Goal: Task Accomplishment & Management: Complete application form

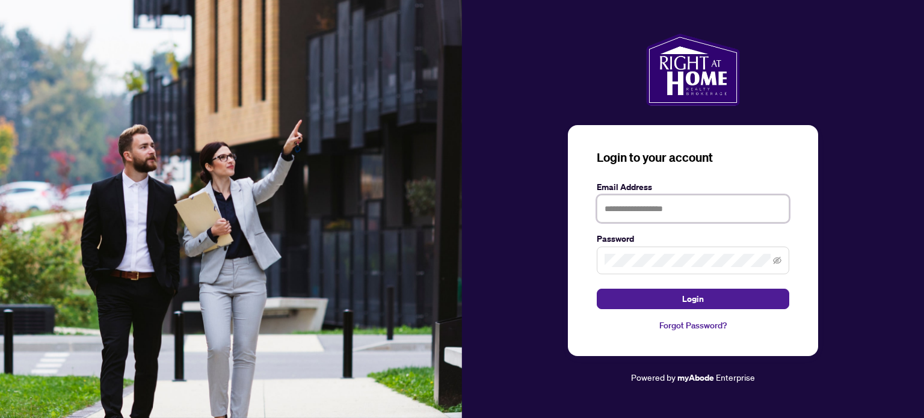
click at [651, 214] on input "text" at bounding box center [693, 209] width 193 height 28
type input "**********"
click at [597, 289] on button "Login" at bounding box center [693, 299] width 193 height 20
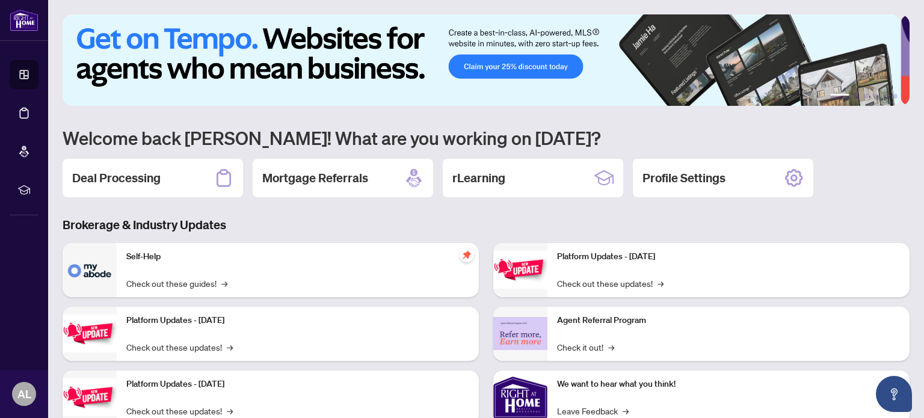
click at [166, 179] on div "Deal Processing" at bounding box center [153, 178] width 181 height 39
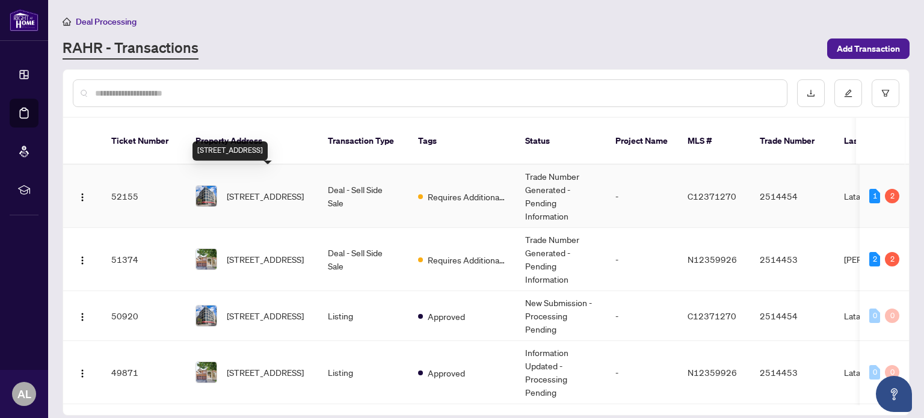
click at [282, 190] on span "[STREET_ADDRESS]" at bounding box center [265, 196] width 77 height 13
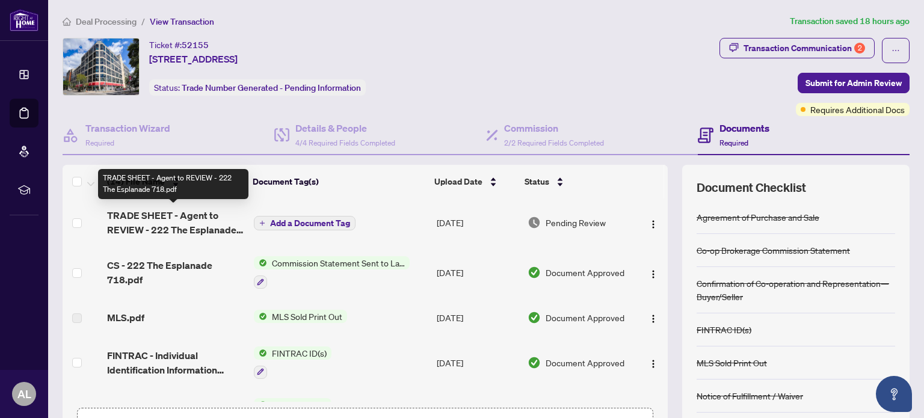
click at [161, 218] on span "TRADE SHEET - Agent to REVIEW - 222 The Esplanade 718.pdf" at bounding box center [175, 222] width 137 height 29
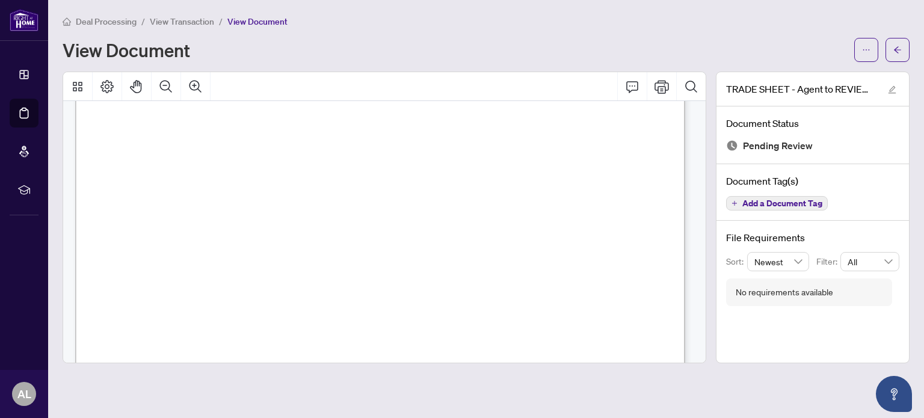
scroll to position [311, 0]
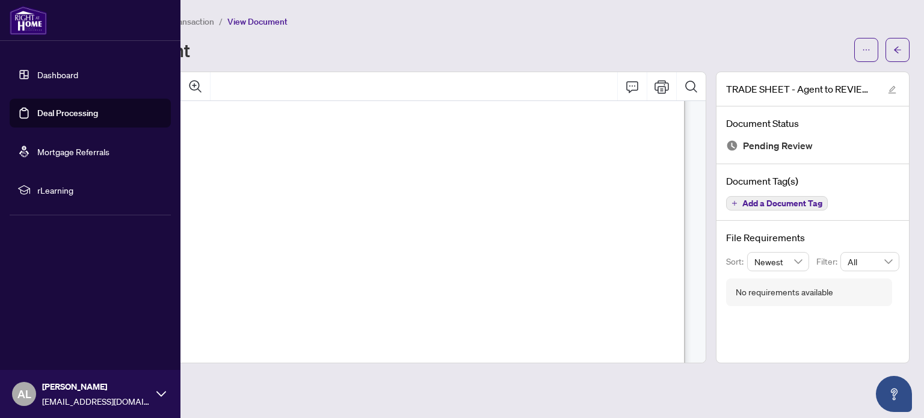
click at [26, 27] on img at bounding box center [28, 20] width 37 height 29
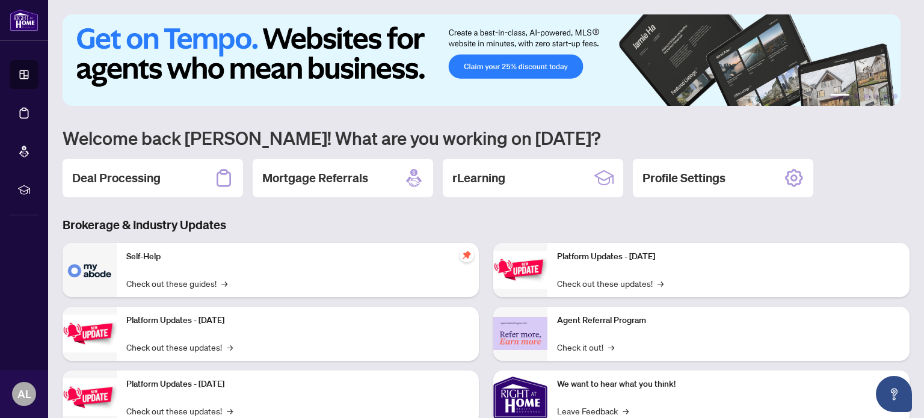
drag, startPoint x: 184, startPoint y: 175, endPoint x: 176, endPoint y: 164, distance: 14.2
click at [183, 175] on div "Deal Processing" at bounding box center [153, 178] width 181 height 39
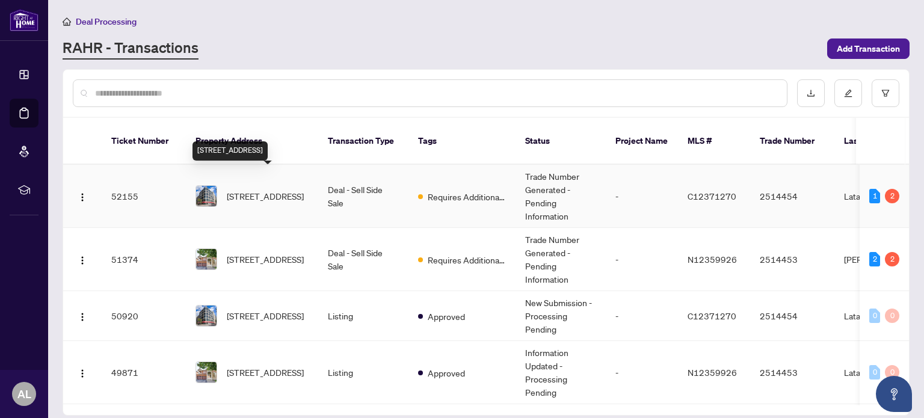
click at [258, 190] on span "[STREET_ADDRESS]" at bounding box center [265, 196] width 77 height 13
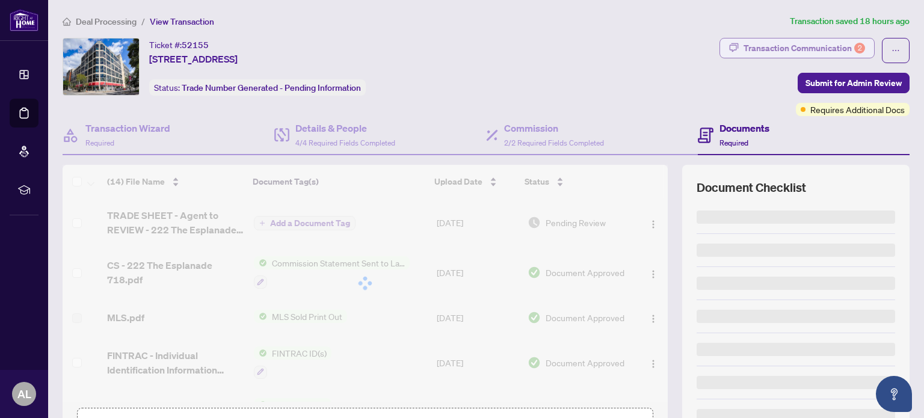
click at [807, 49] on div "Transaction Communication 2" at bounding box center [805, 48] width 122 height 19
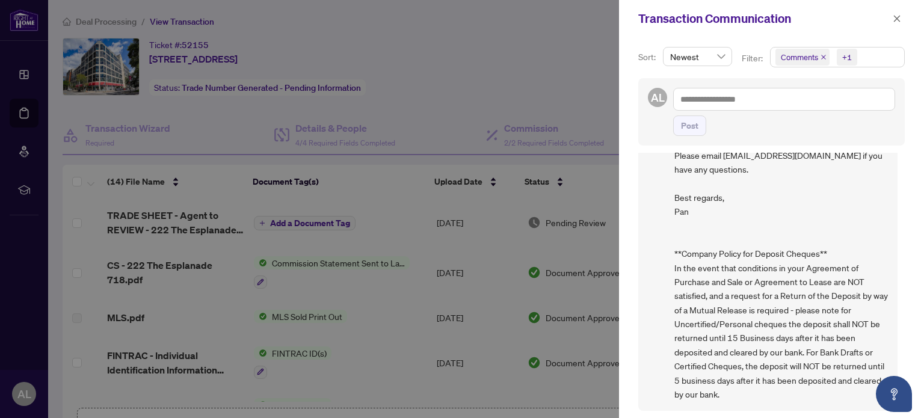
scroll to position [496, 0]
click at [509, 45] on div at bounding box center [462, 209] width 924 height 418
click at [897, 17] on icon "close" at bounding box center [897, 18] width 8 height 8
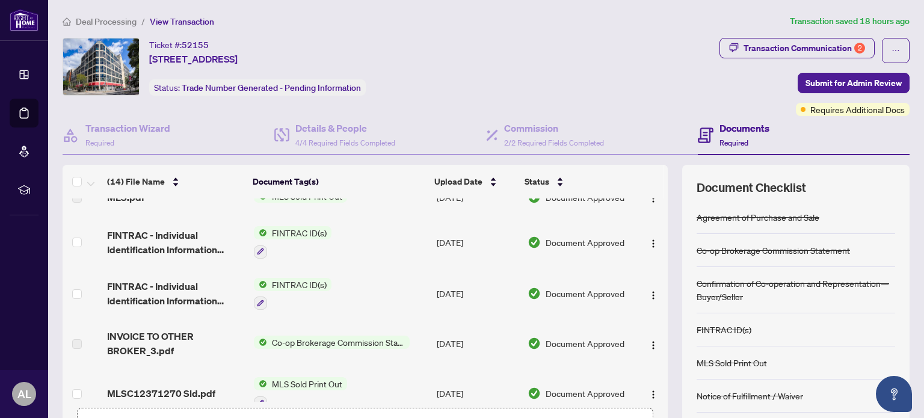
scroll to position [0, 0]
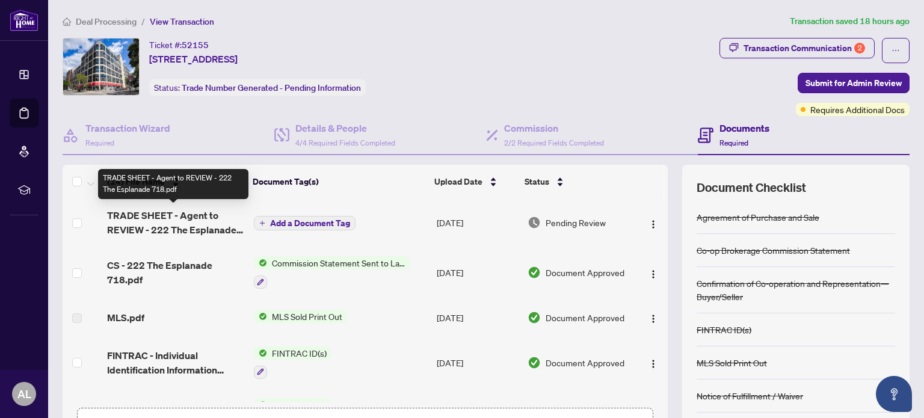
click at [153, 214] on span "TRADE SHEET - Agent to REVIEW - 222 The Esplanade 718.pdf" at bounding box center [175, 222] width 137 height 29
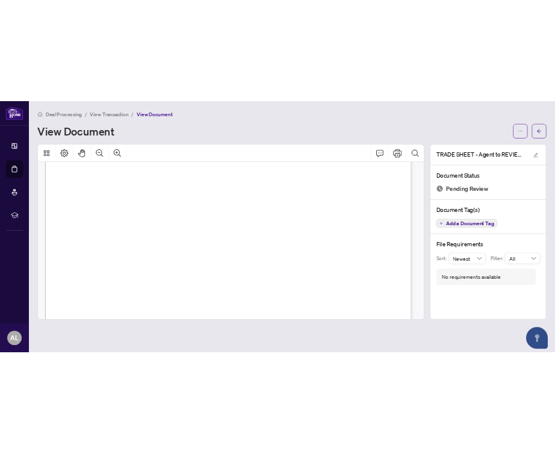
scroll to position [301, 0]
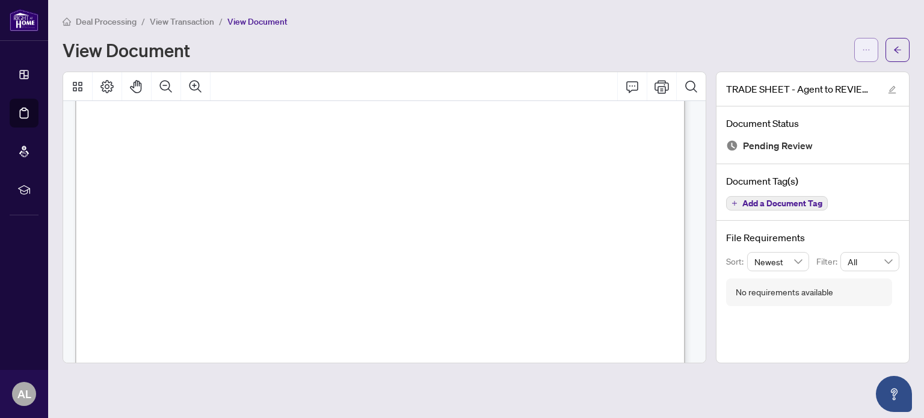
click at [856, 49] on button "button" at bounding box center [867, 50] width 24 height 24
click at [816, 77] on span "Download" at bounding box center [823, 75] width 91 height 13
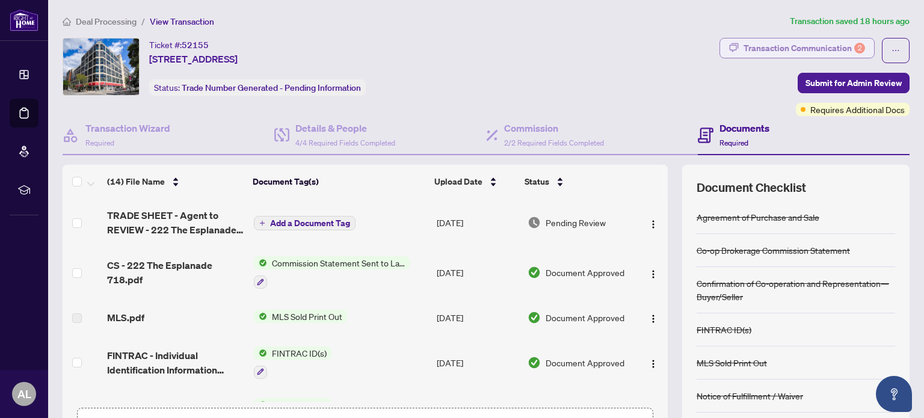
click at [792, 44] on div "Transaction Communication 2" at bounding box center [805, 48] width 122 height 19
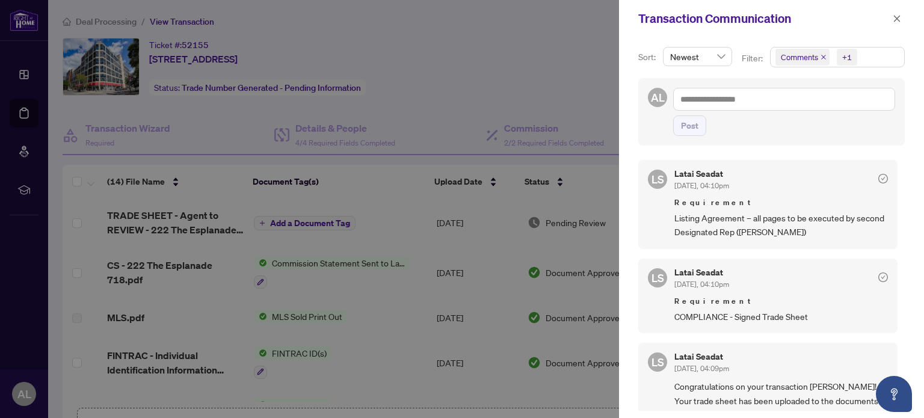
click at [507, 59] on div at bounding box center [462, 209] width 924 height 418
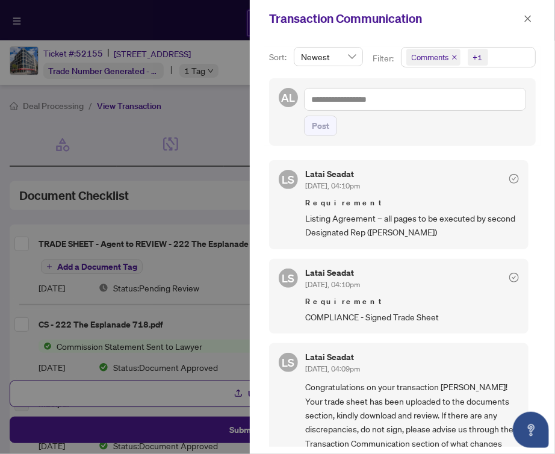
scroll to position [1, 0]
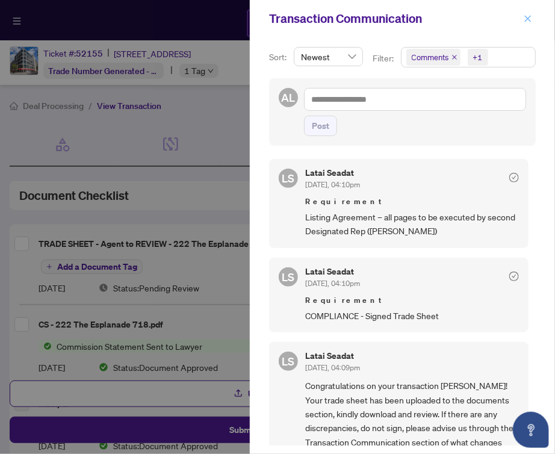
click at [529, 13] on span "button" at bounding box center [528, 18] width 8 height 19
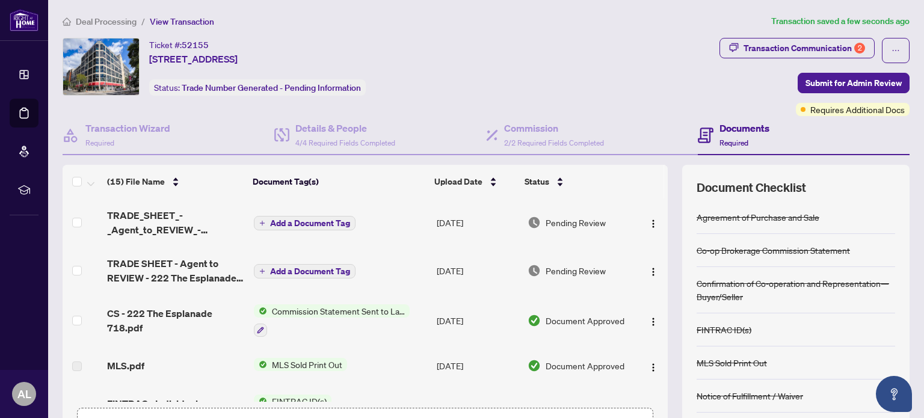
scroll to position [0, 0]
click at [846, 84] on span "Submit for Admin Review" at bounding box center [854, 82] width 96 height 19
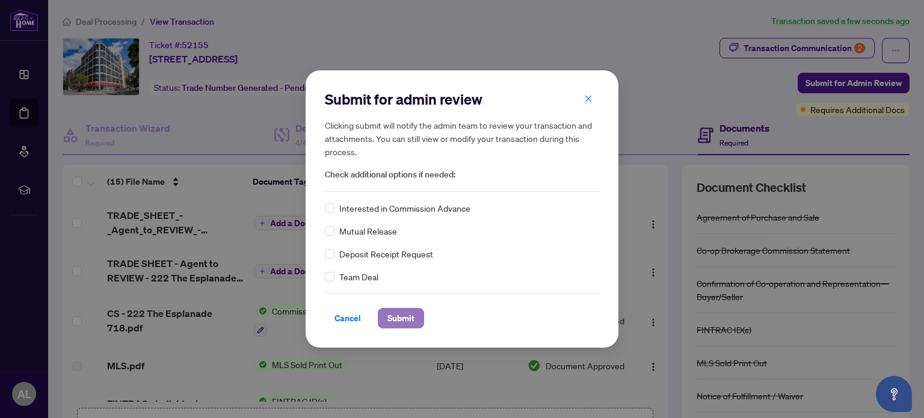
click at [400, 319] on span "Submit" at bounding box center [401, 318] width 27 height 19
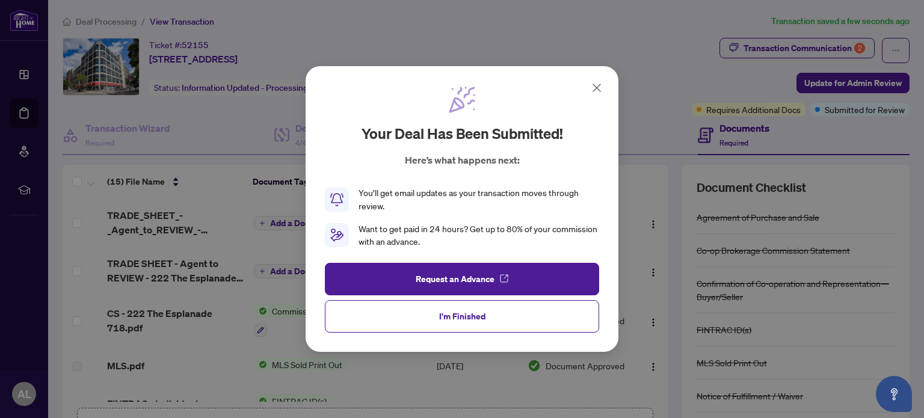
click at [481, 317] on span "I'm Finished" at bounding box center [462, 316] width 46 height 19
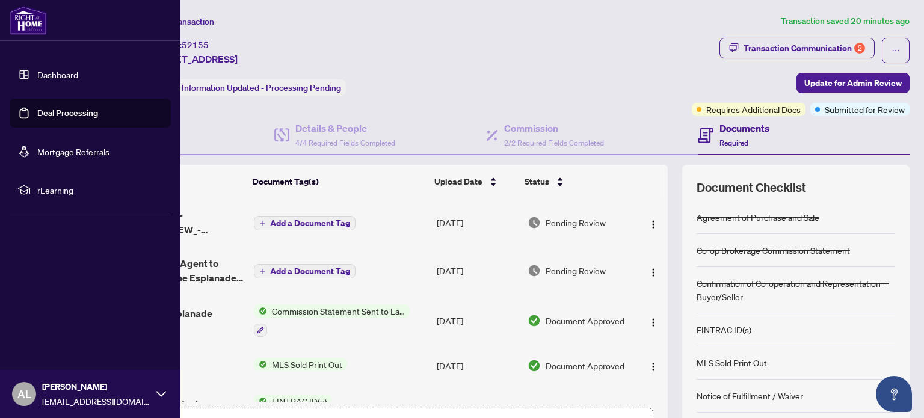
click at [20, 23] on img at bounding box center [28, 20] width 37 height 29
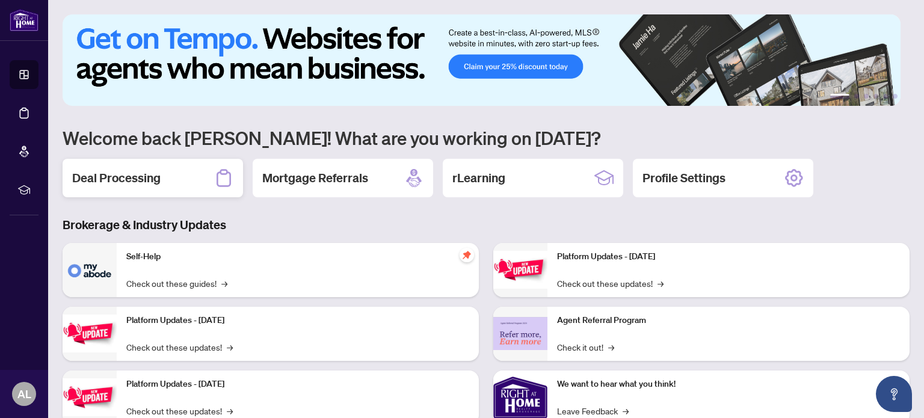
click at [197, 173] on div "Deal Processing" at bounding box center [153, 178] width 181 height 39
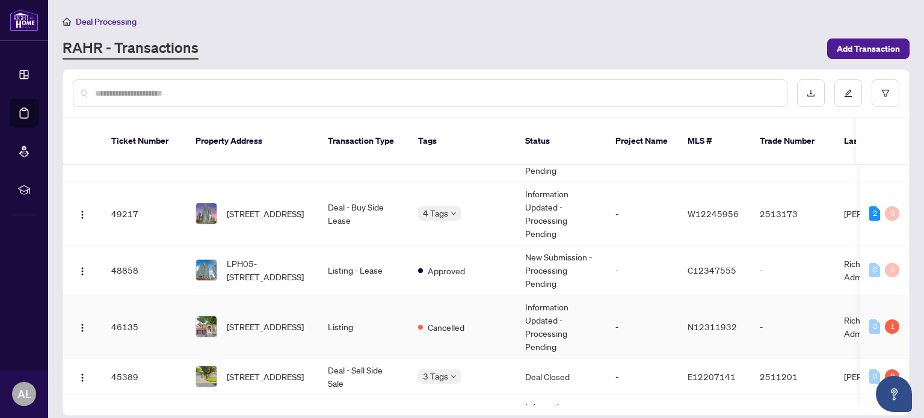
scroll to position [241, 0]
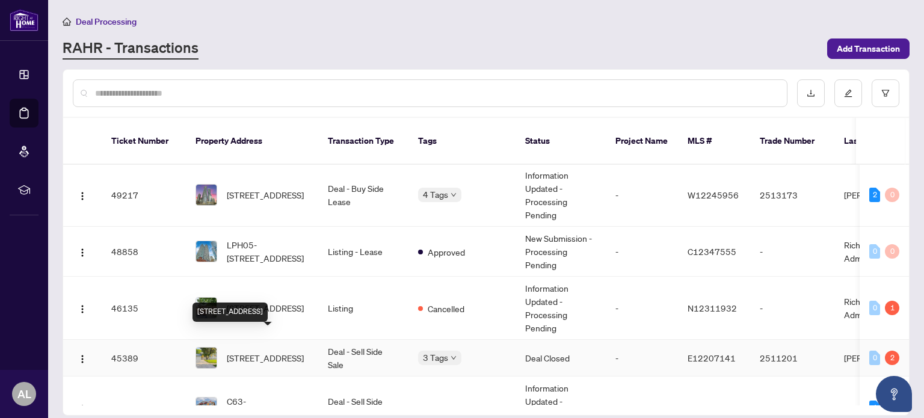
click at [264, 351] on span "[STREET_ADDRESS]" at bounding box center [265, 357] width 77 height 13
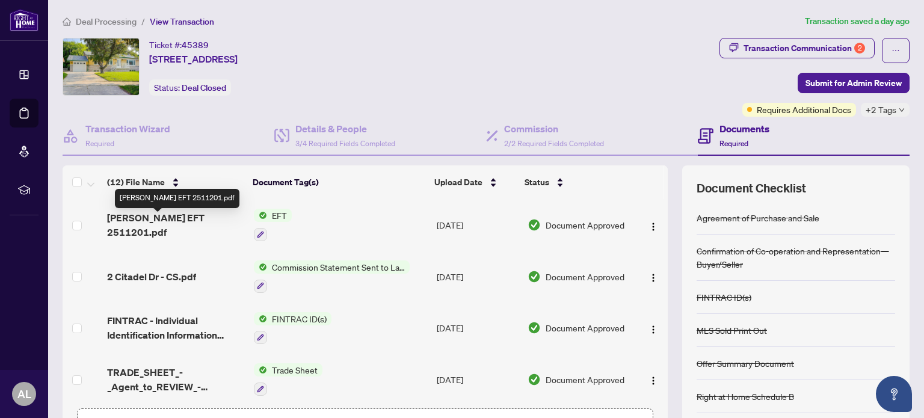
click at [176, 226] on span "[PERSON_NAME] EFT 2511201.pdf" at bounding box center [175, 225] width 137 height 29
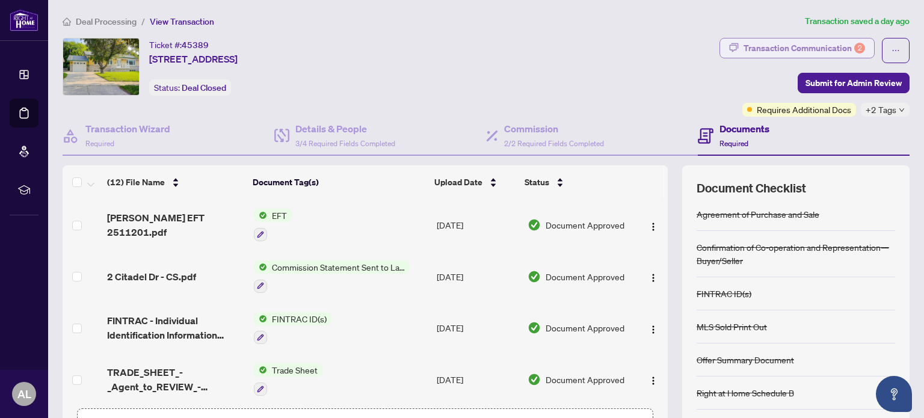
click at [765, 46] on div "Transaction Communication 2" at bounding box center [805, 48] width 122 height 19
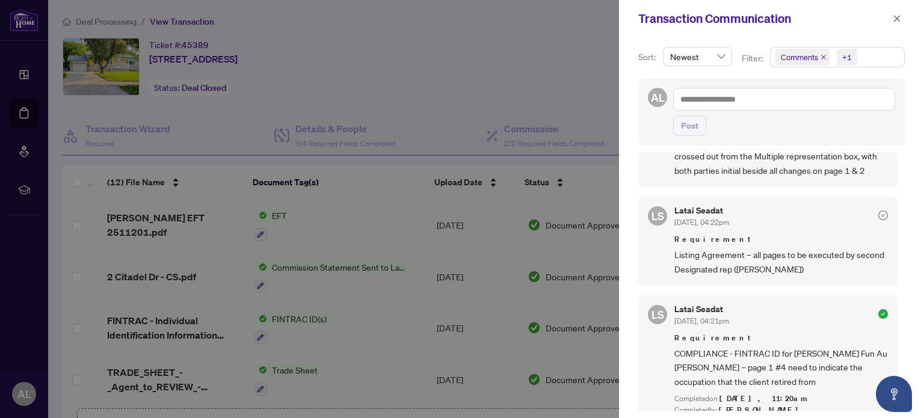
scroll to position [241, 0]
drag, startPoint x: 727, startPoint y: 351, endPoint x: 675, endPoint y: 348, distance: 51.9
click at [675, 348] on span "COMPLIANCE - FINTRAC ID for [PERSON_NAME] Fun Au [PERSON_NAME] – page 1 #4 need…" at bounding box center [782, 367] width 214 height 42
copy span "COMPLIANCE"
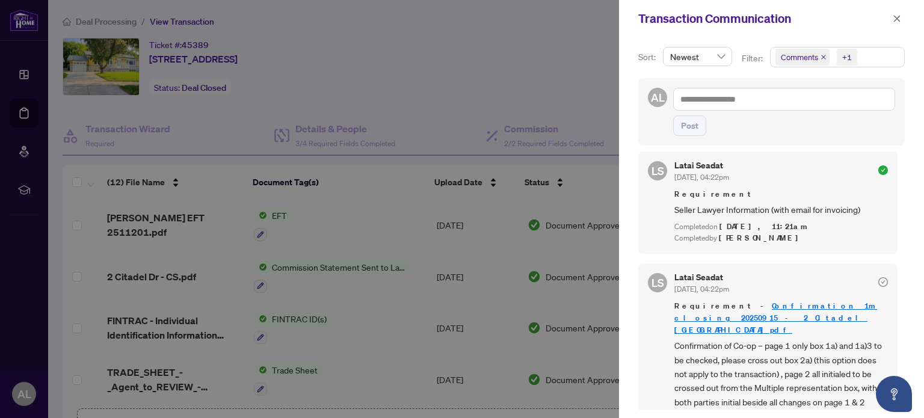
scroll to position [0, 0]
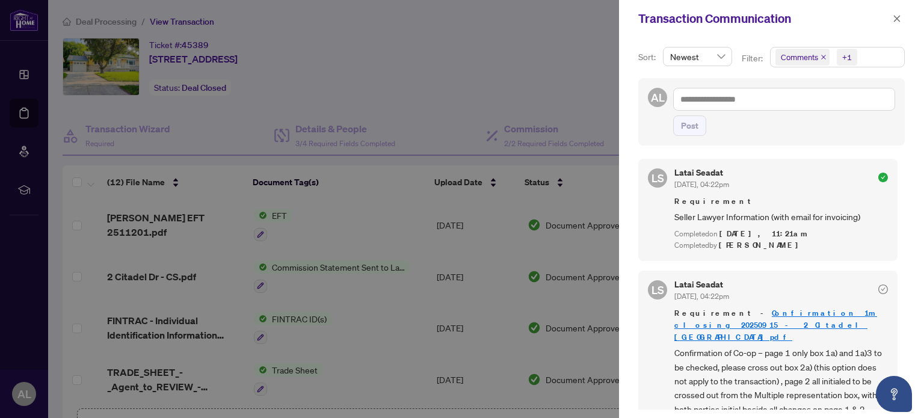
click at [26, 19] on div at bounding box center [462, 209] width 924 height 418
drag, startPoint x: 898, startPoint y: 16, endPoint x: 829, endPoint y: 30, distance: 70.0
click at [897, 16] on icon "close" at bounding box center [897, 18] width 8 height 8
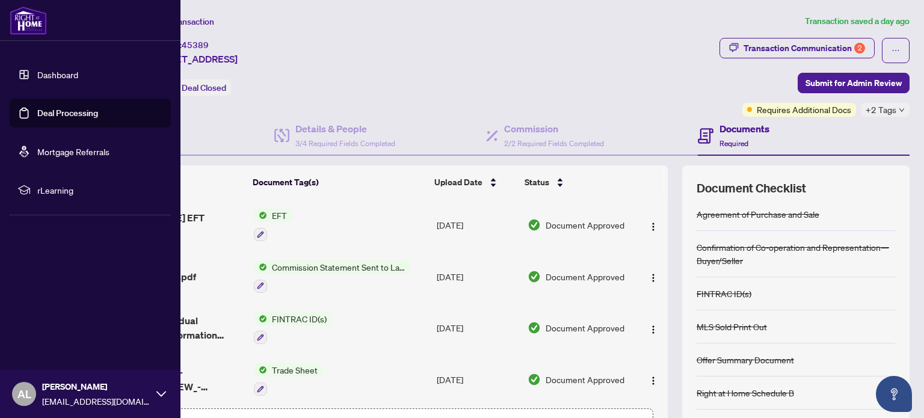
drag, startPoint x: 24, startPoint y: 19, endPoint x: 37, endPoint y: 23, distance: 13.5
click at [24, 19] on img at bounding box center [28, 20] width 37 height 29
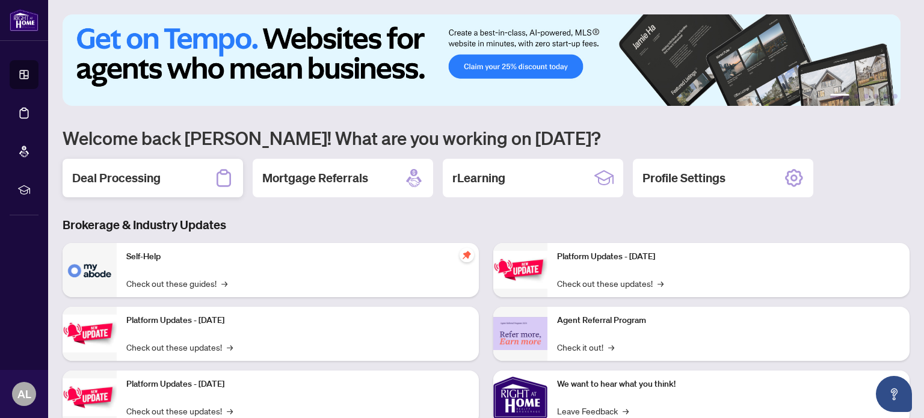
click at [142, 176] on h2 "Deal Processing" at bounding box center [116, 178] width 88 height 17
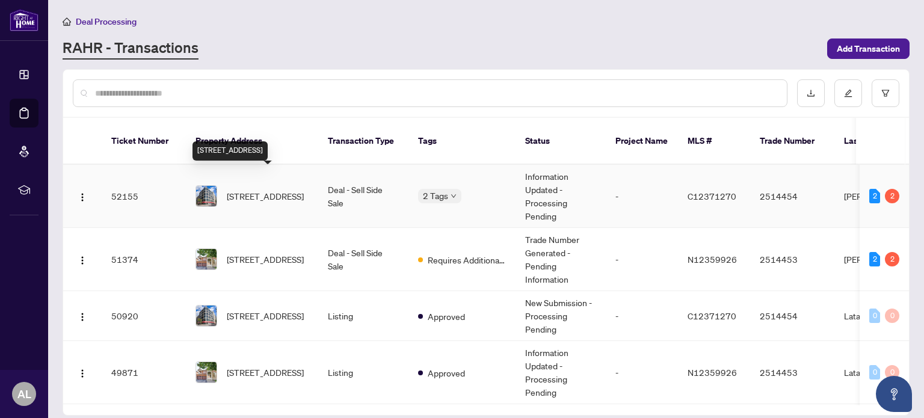
click at [262, 192] on span "[STREET_ADDRESS]" at bounding box center [265, 196] width 77 height 13
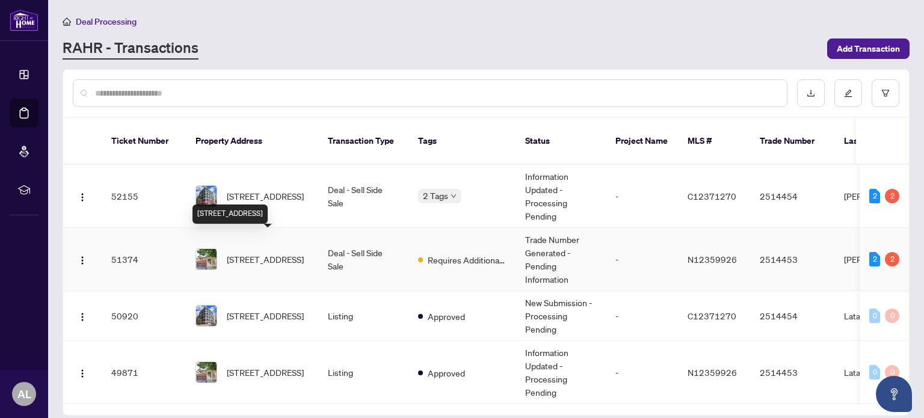
click at [273, 253] on span "[STREET_ADDRESS]" at bounding box center [265, 259] width 77 height 13
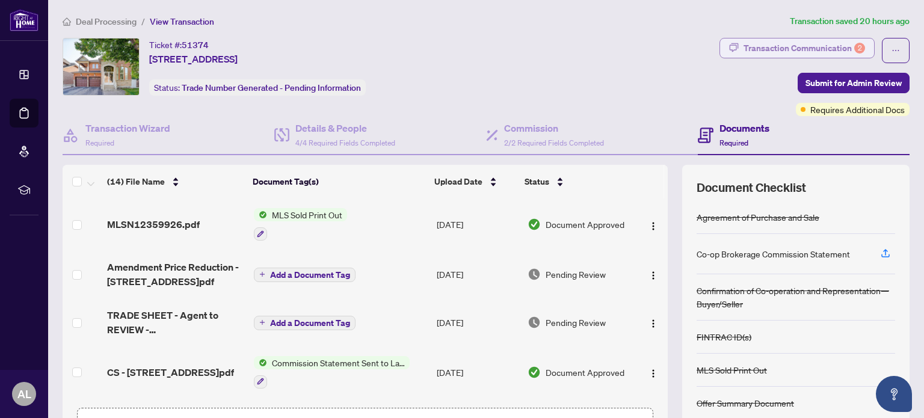
click at [761, 41] on div "Transaction Communication 2" at bounding box center [805, 48] width 122 height 19
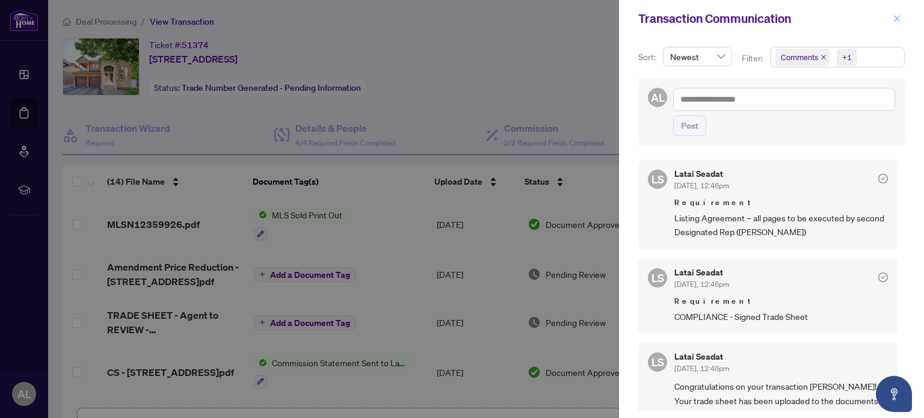
click at [899, 22] on icon "close" at bounding box center [897, 18] width 8 height 8
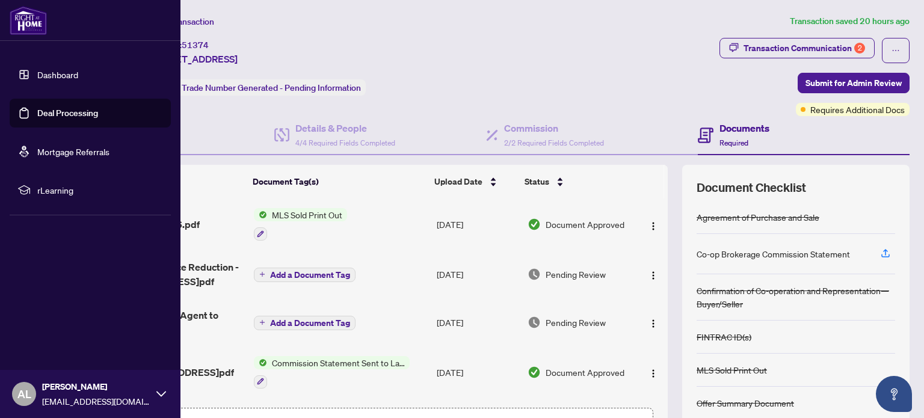
click at [26, 23] on img at bounding box center [28, 20] width 37 height 29
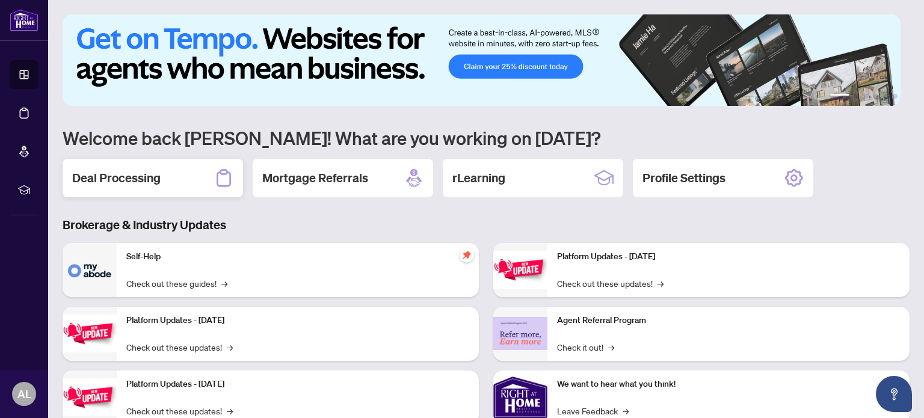
click at [189, 178] on div "Deal Processing" at bounding box center [153, 178] width 181 height 39
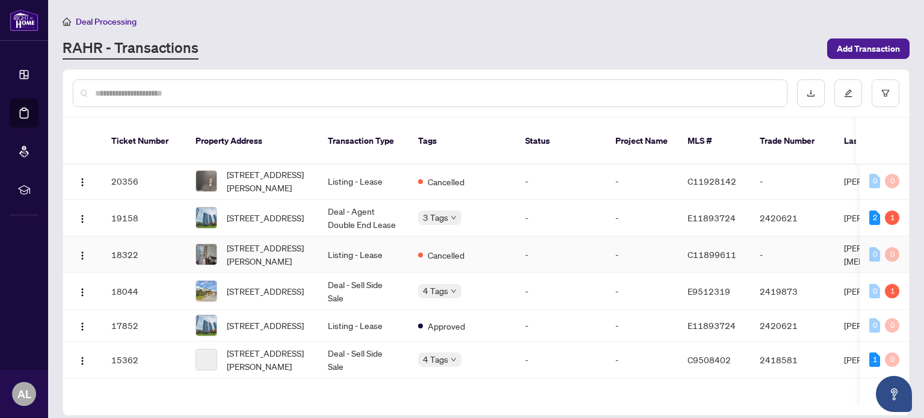
scroll to position [1262, 0]
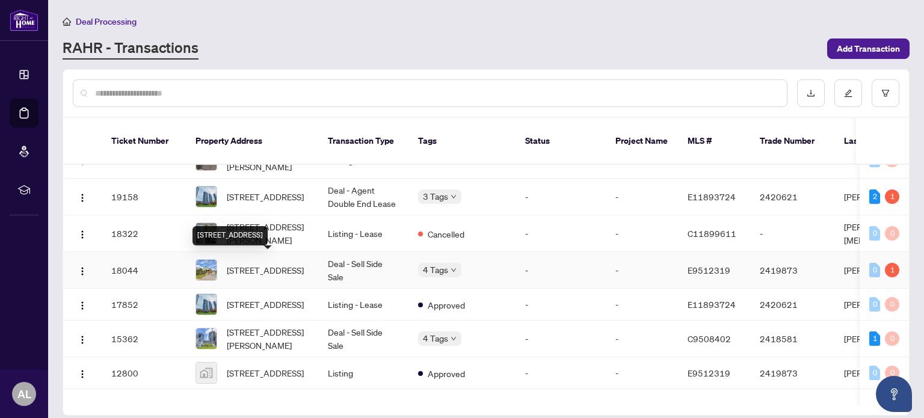
click at [282, 267] on span "[STREET_ADDRESS]" at bounding box center [265, 270] width 77 height 13
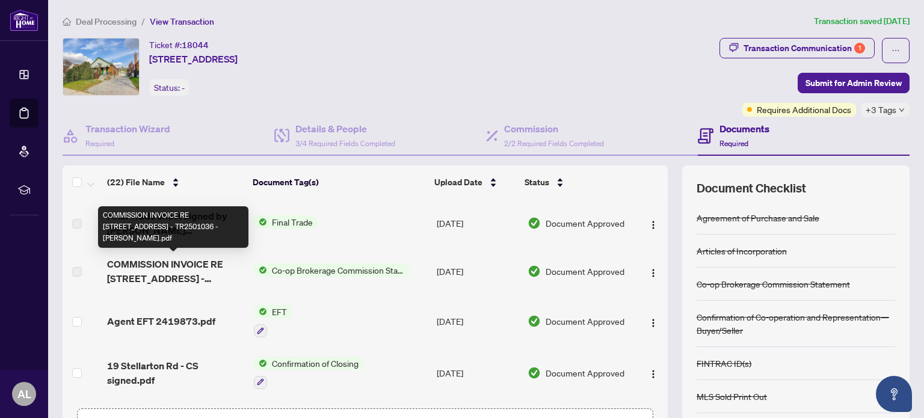
click at [150, 262] on span "COMMISSION INVOICE RE [STREET_ADDRESS] - TR2501036 - [PERSON_NAME].pdf" at bounding box center [175, 271] width 137 height 29
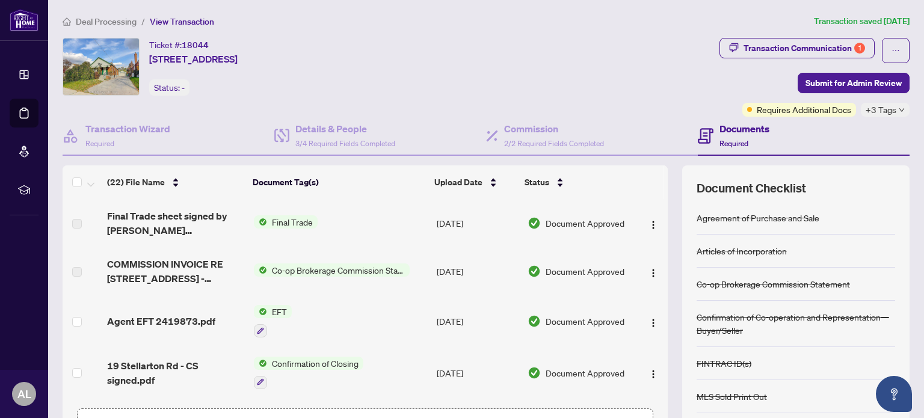
click at [307, 269] on span "Co-op Brokerage Commission Statement" at bounding box center [338, 270] width 143 height 13
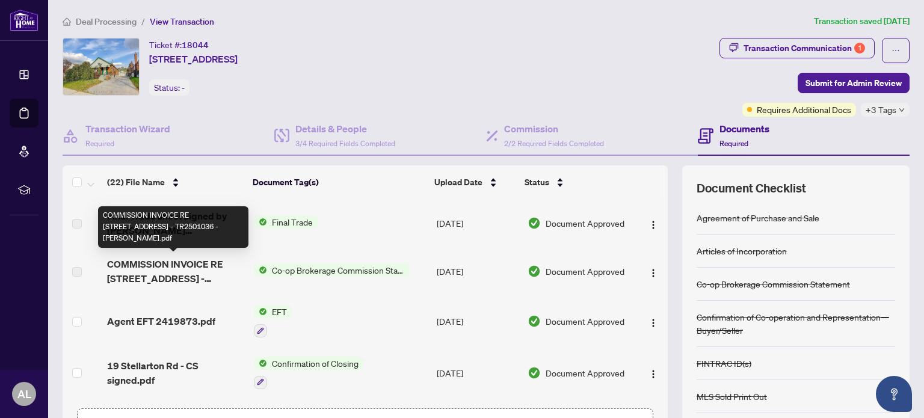
click at [219, 268] on span "COMMISSION INVOICE RE [STREET_ADDRESS] - TR2501036 - [PERSON_NAME].pdf" at bounding box center [175, 271] width 137 height 29
click at [218, 268] on span "COMMISSION INVOICE RE [STREET_ADDRESS] - TR2501036 - [PERSON_NAME].pdf" at bounding box center [175, 271] width 137 height 29
click at [165, 270] on span "COMMISSION INVOICE RE [STREET_ADDRESS] - TR2501036 - [PERSON_NAME].pdf" at bounding box center [175, 271] width 137 height 29
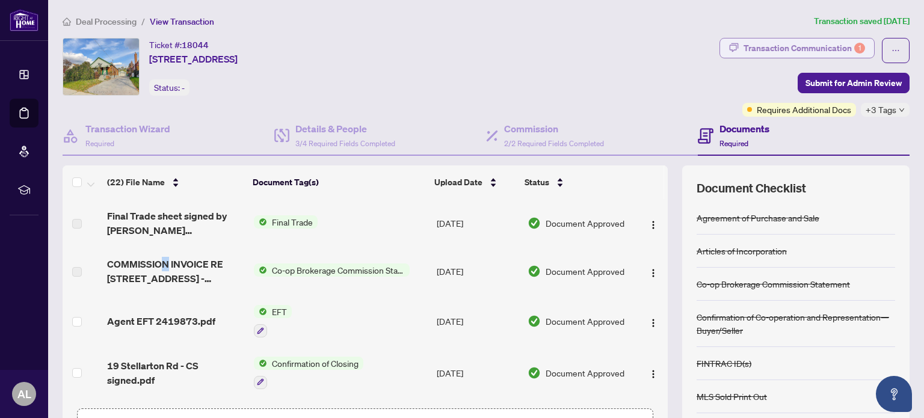
click at [752, 50] on div "Transaction Communication 1" at bounding box center [805, 48] width 122 height 19
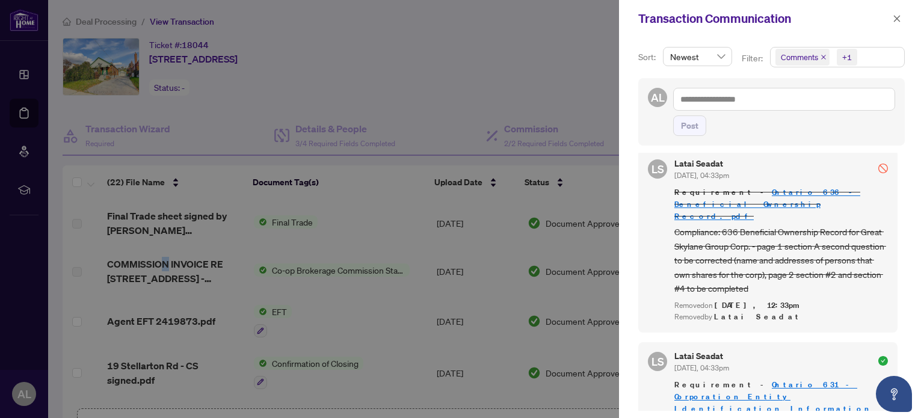
scroll to position [542, 0]
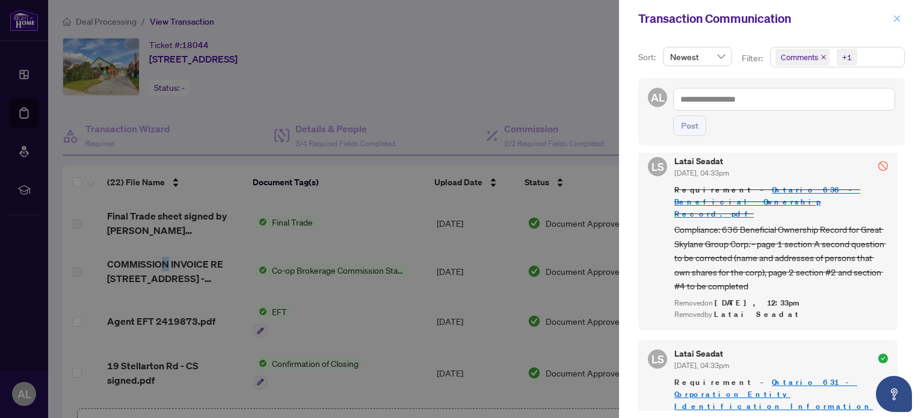
click at [893, 21] on icon "close" at bounding box center [897, 18] width 8 height 8
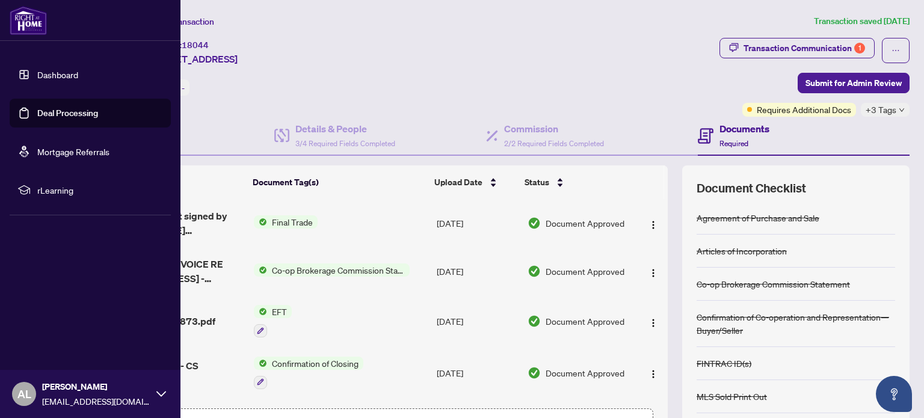
click at [23, 23] on img at bounding box center [28, 20] width 37 height 29
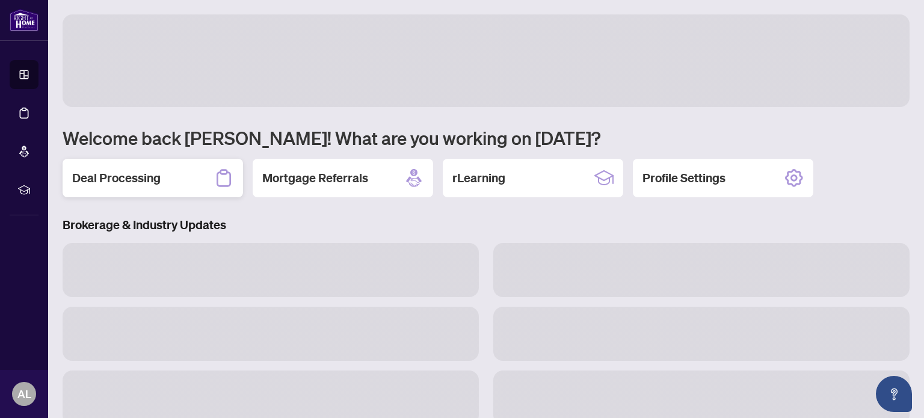
click at [160, 180] on h2 "Deal Processing" at bounding box center [116, 178] width 88 height 17
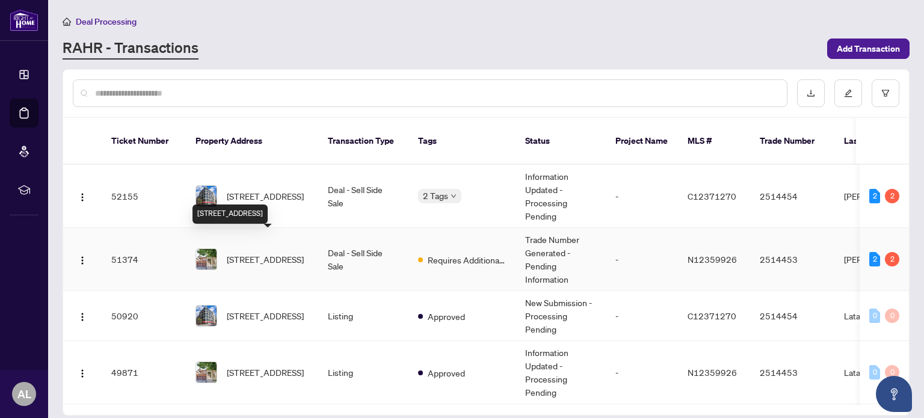
click at [270, 253] on span "[STREET_ADDRESS]" at bounding box center [265, 259] width 77 height 13
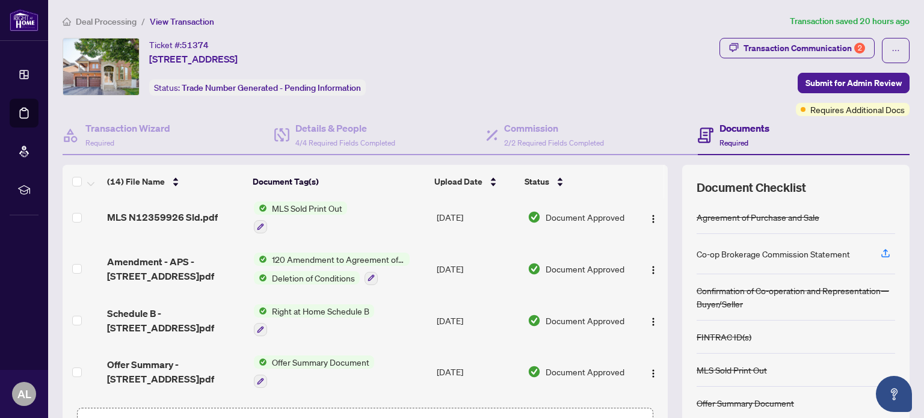
scroll to position [421, 0]
